Goal: Task Accomplishment & Management: Complete application form

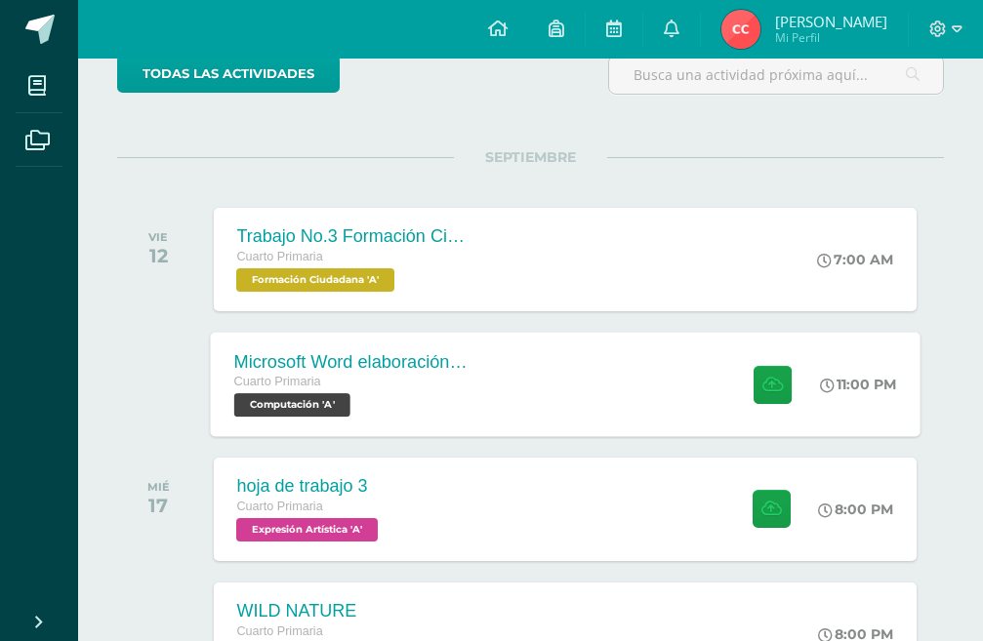
scroll to position [195, 0]
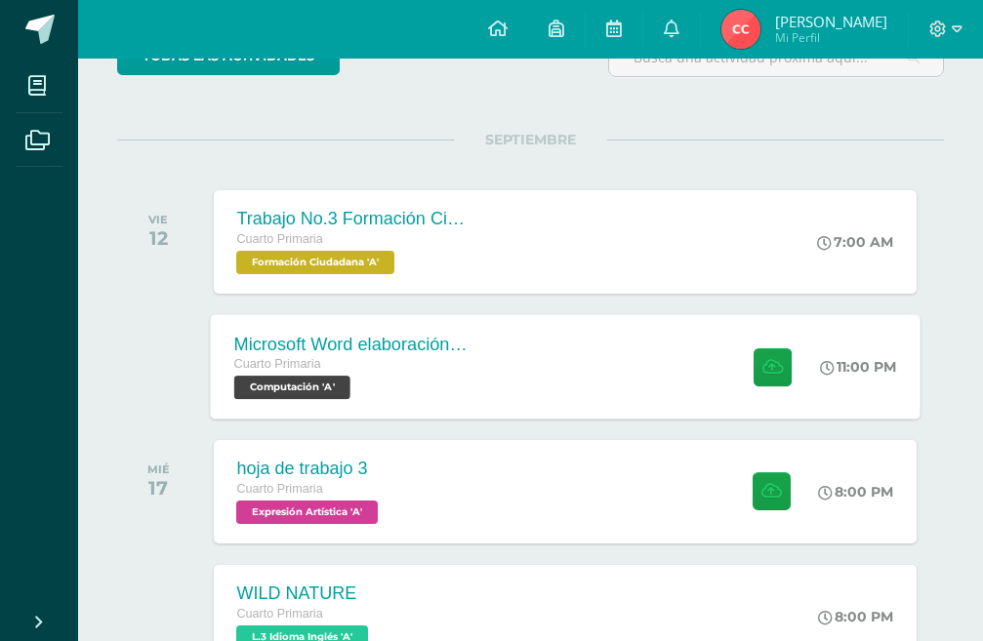
click at [538, 347] on div "Microsoft Word elaboración redacción y personalización de documentos Cuarto Pri…" at bounding box center [565, 366] width 710 height 104
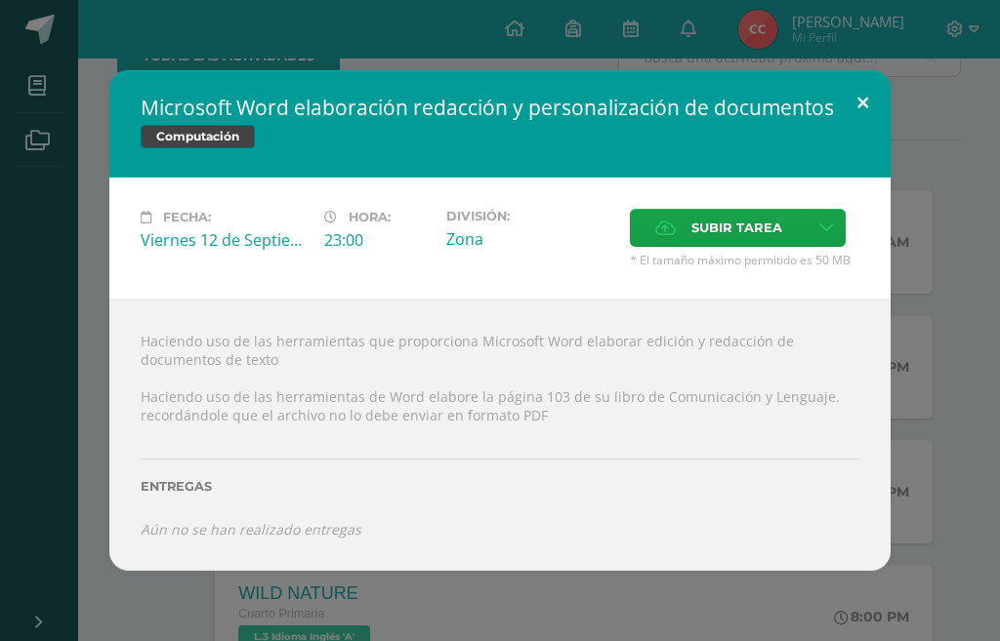
click at [850, 113] on button at bounding box center [863, 103] width 56 height 66
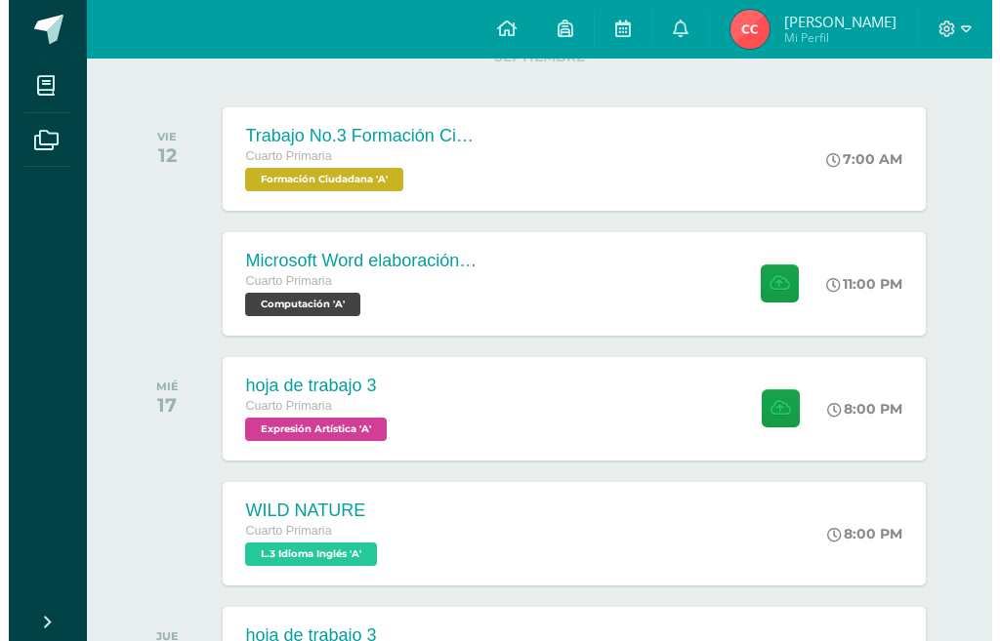
scroll to position [293, 0]
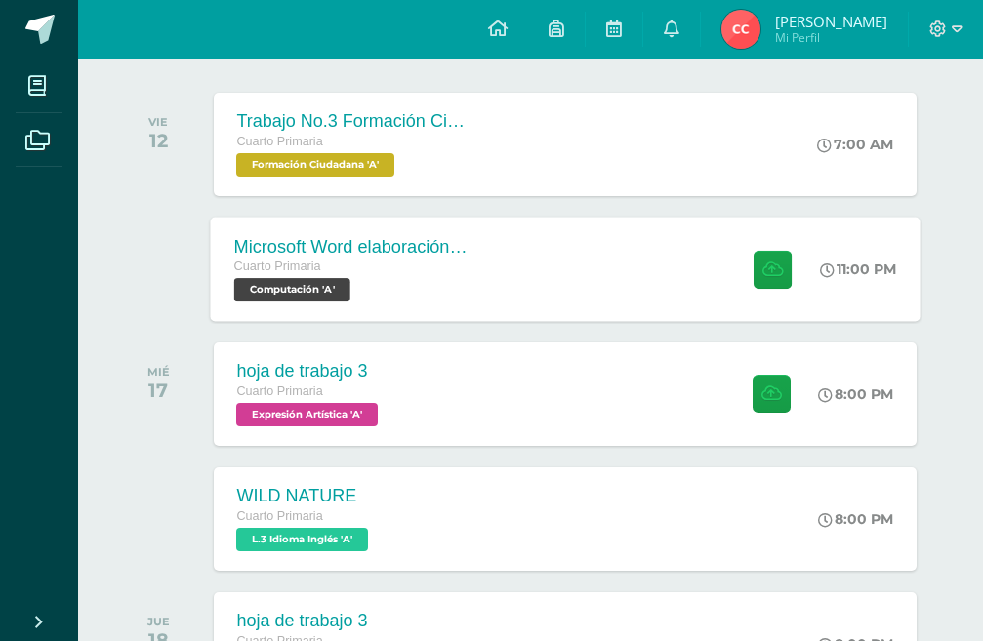
click at [594, 300] on div "Microsoft Word elaboración redacción y personalización de documentos Cuarto Pri…" at bounding box center [565, 269] width 710 height 104
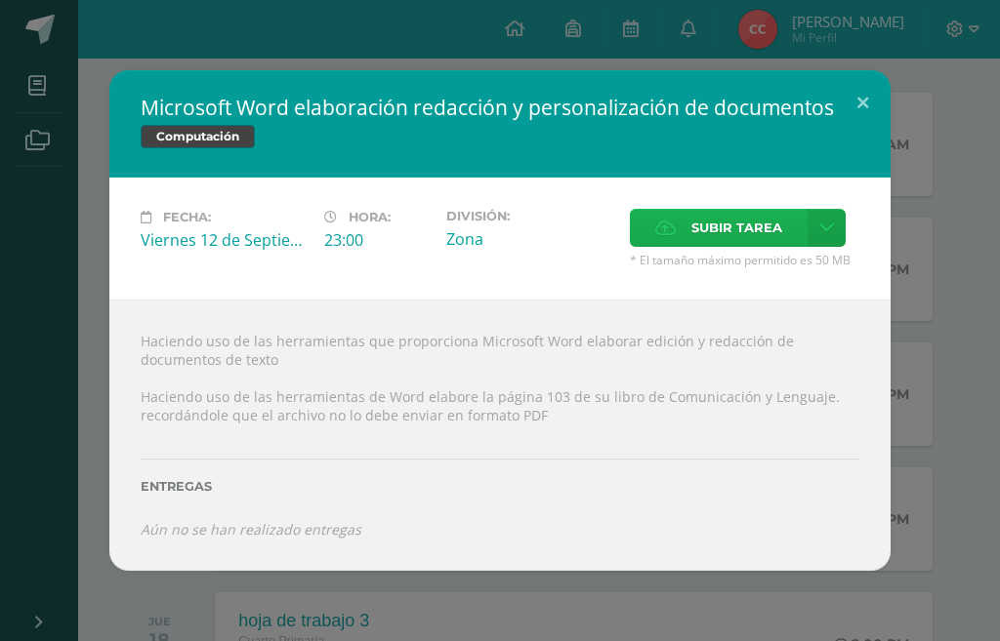
click at [741, 222] on span "Subir tarea" at bounding box center [736, 228] width 91 height 36
click at [0, 0] on input "Subir tarea" at bounding box center [0, 0] width 0 height 0
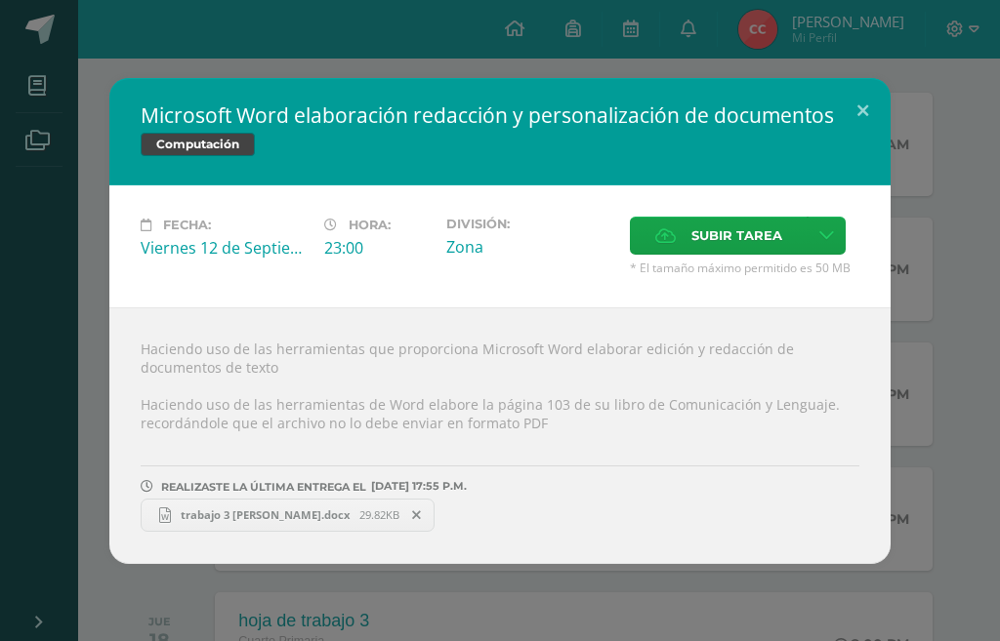
click at [337, 521] on span "trabajo 3 [PERSON_NAME].docx" at bounding box center [265, 515] width 188 height 15
click at [302, 515] on span "trabajo 3 [PERSON_NAME].docx" at bounding box center [265, 515] width 188 height 15
click at [373, 508] on span "29.82KB" at bounding box center [379, 515] width 40 height 15
click at [407, 515] on span at bounding box center [416, 515] width 33 height 21
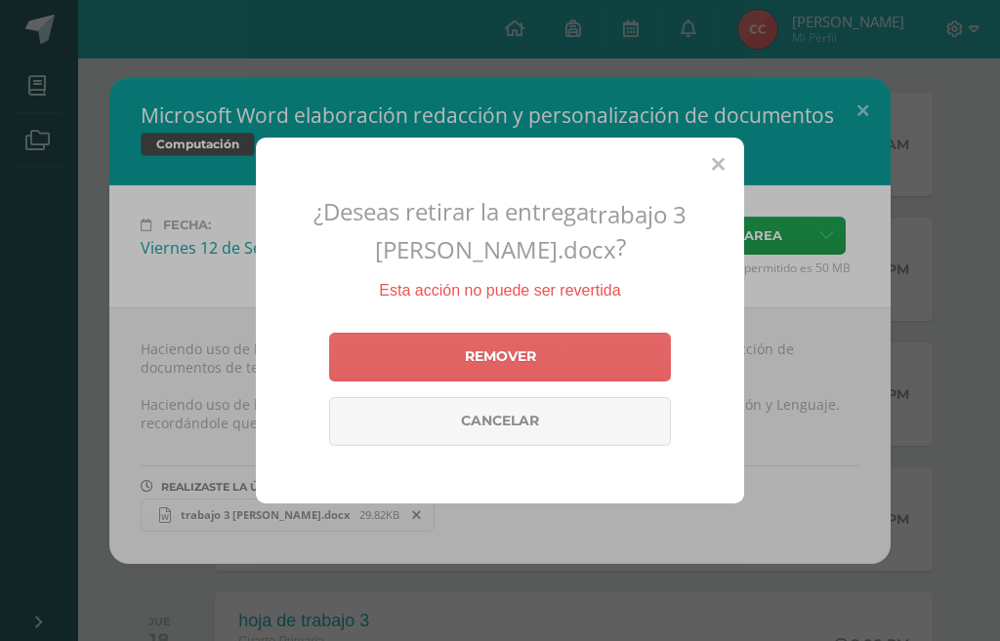
click at [436, 366] on div "Remover Cancelar" at bounding box center [500, 389] width 342 height 129
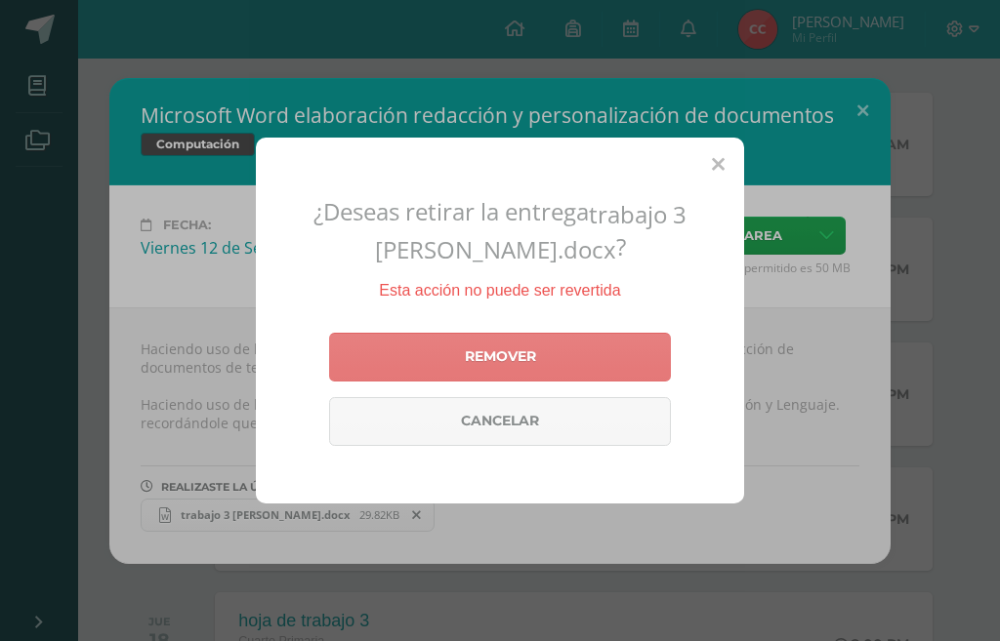
click at [525, 373] on link "Remover" at bounding box center [500, 357] width 342 height 49
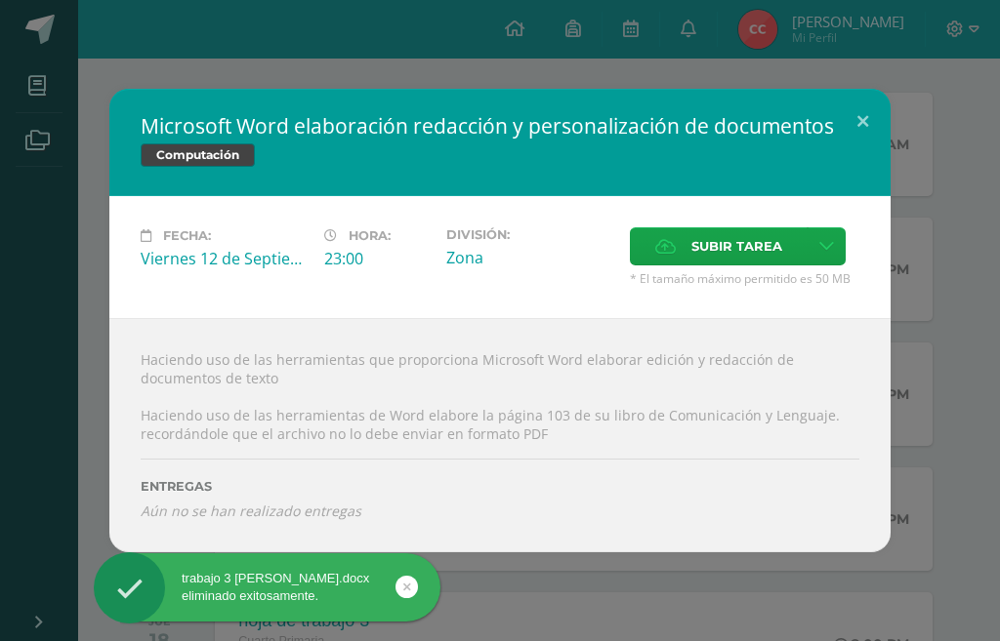
click at [253, 609] on div "Microsoft Word elaboración redacción y personalización de documentos Computació…" at bounding box center [500, 320] width 1000 height 641
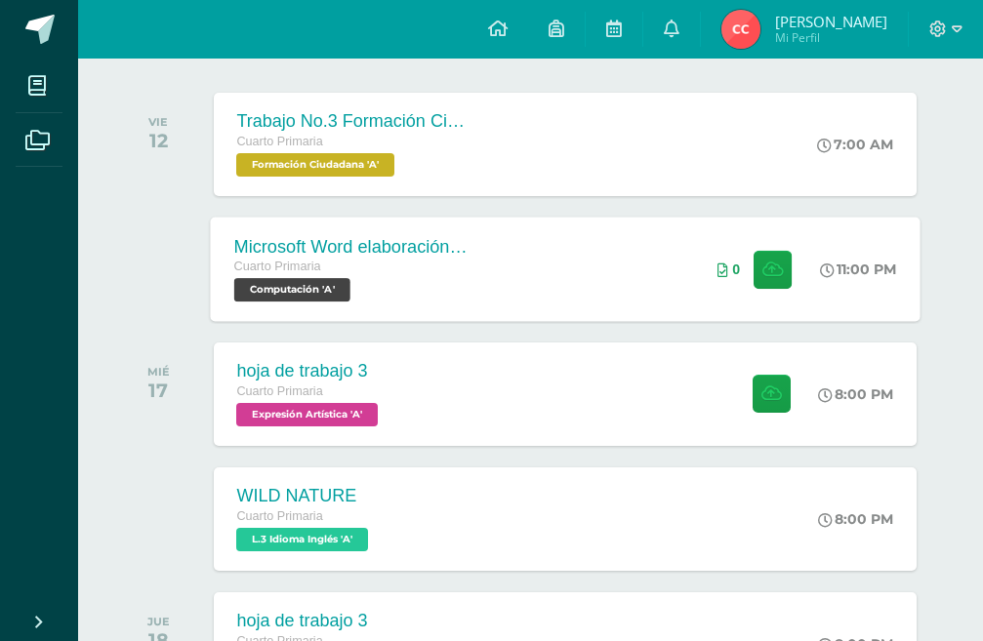
click at [795, 265] on div "0" at bounding box center [757, 269] width 118 height 104
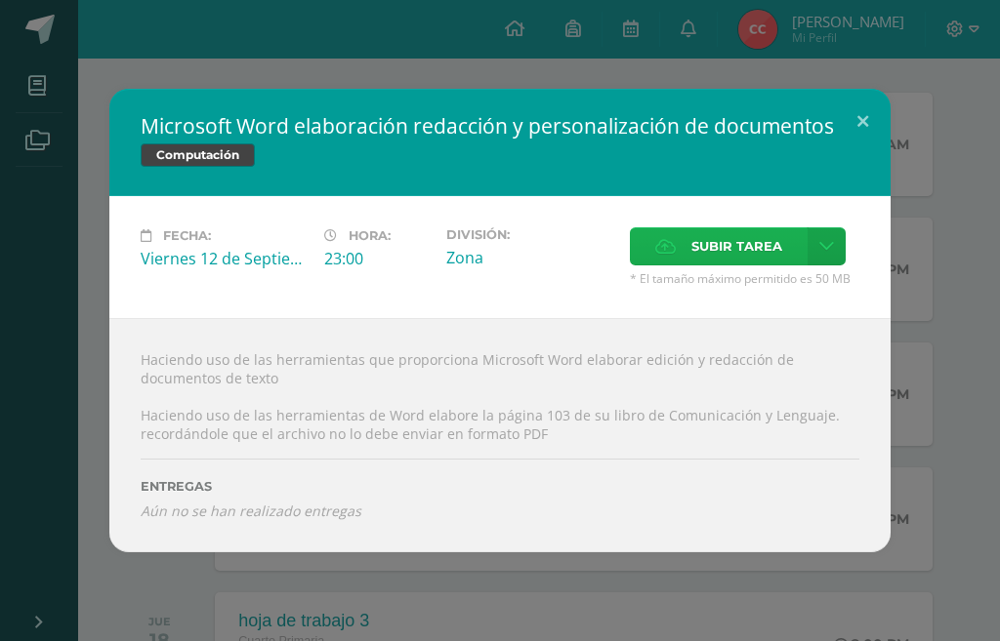
click at [677, 249] on label "Subir tarea" at bounding box center [719, 246] width 178 height 38
click at [0, 0] on input "Subir tarea" at bounding box center [0, 0] width 0 height 0
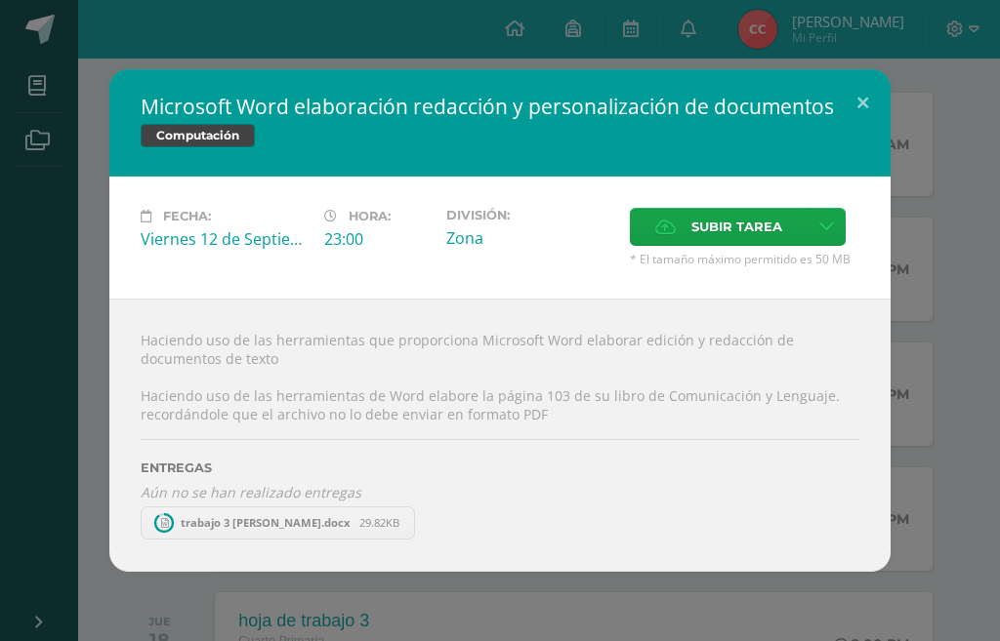
click at [280, 527] on span "trabajo 3 [PERSON_NAME].docx" at bounding box center [265, 522] width 188 height 15
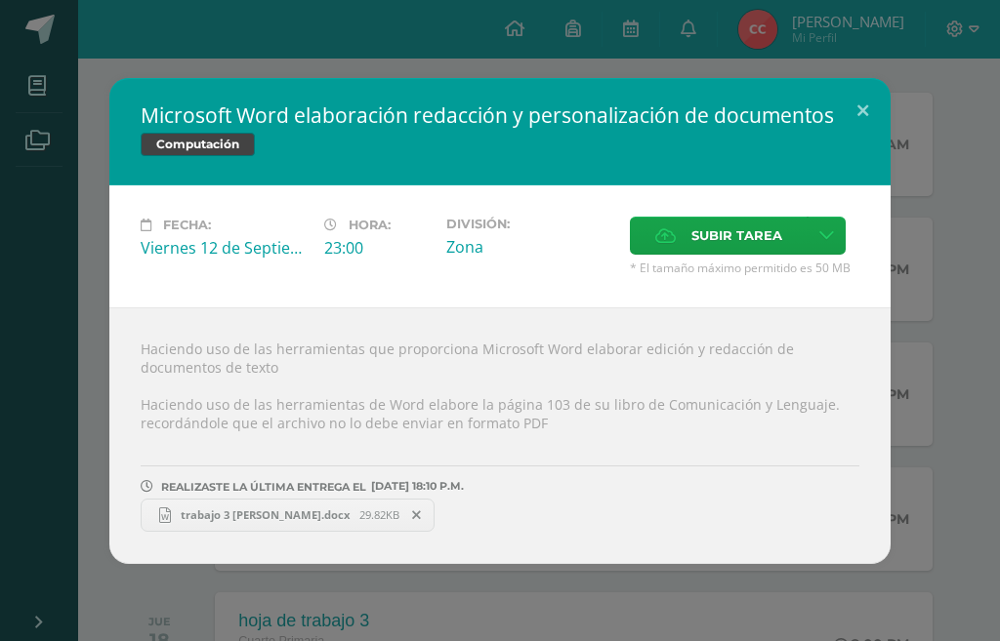
click at [266, 521] on span "trabajo 3 [PERSON_NAME].docx" at bounding box center [265, 515] width 188 height 15
click at [416, 511] on icon at bounding box center [416, 516] width 9 height 14
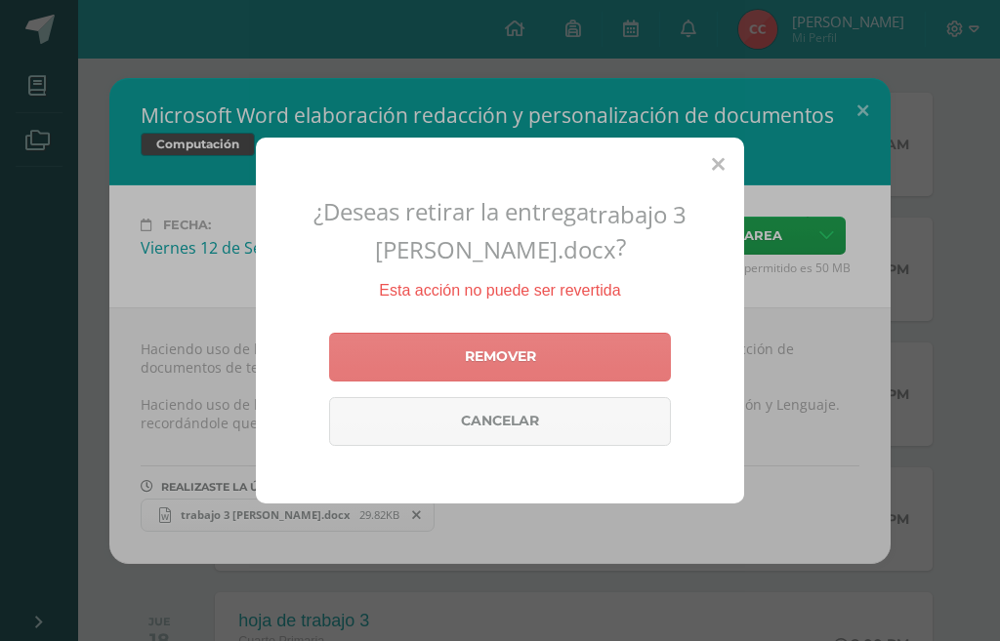
click at [463, 364] on link "Remover" at bounding box center [500, 357] width 342 height 49
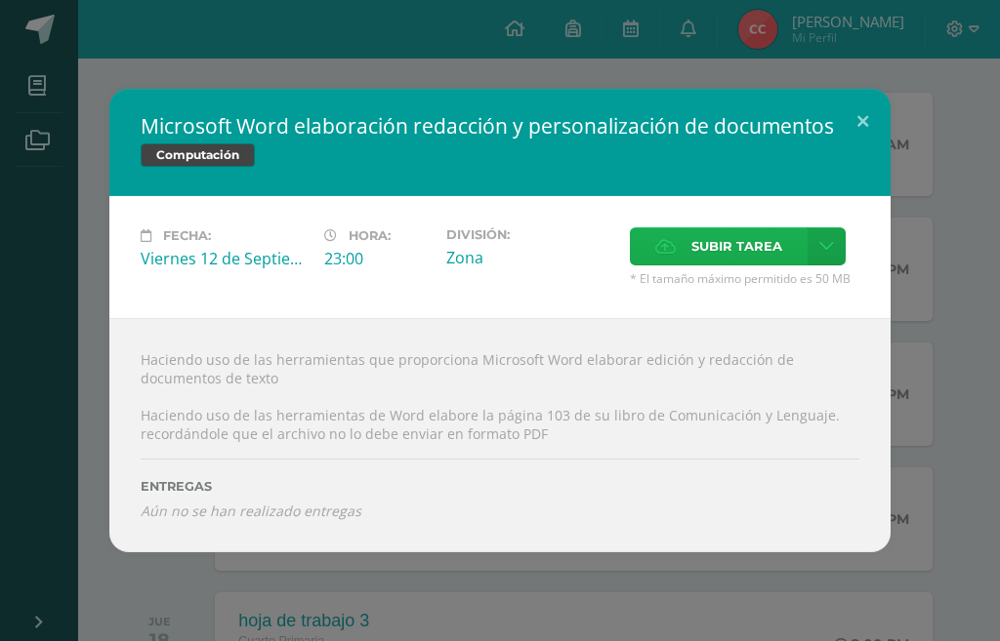
click at [643, 255] on label "Subir tarea" at bounding box center [719, 246] width 178 height 38
click at [0, 0] on input "Subir tarea" at bounding box center [0, 0] width 0 height 0
